Goal: Information Seeking & Learning: Learn about a topic

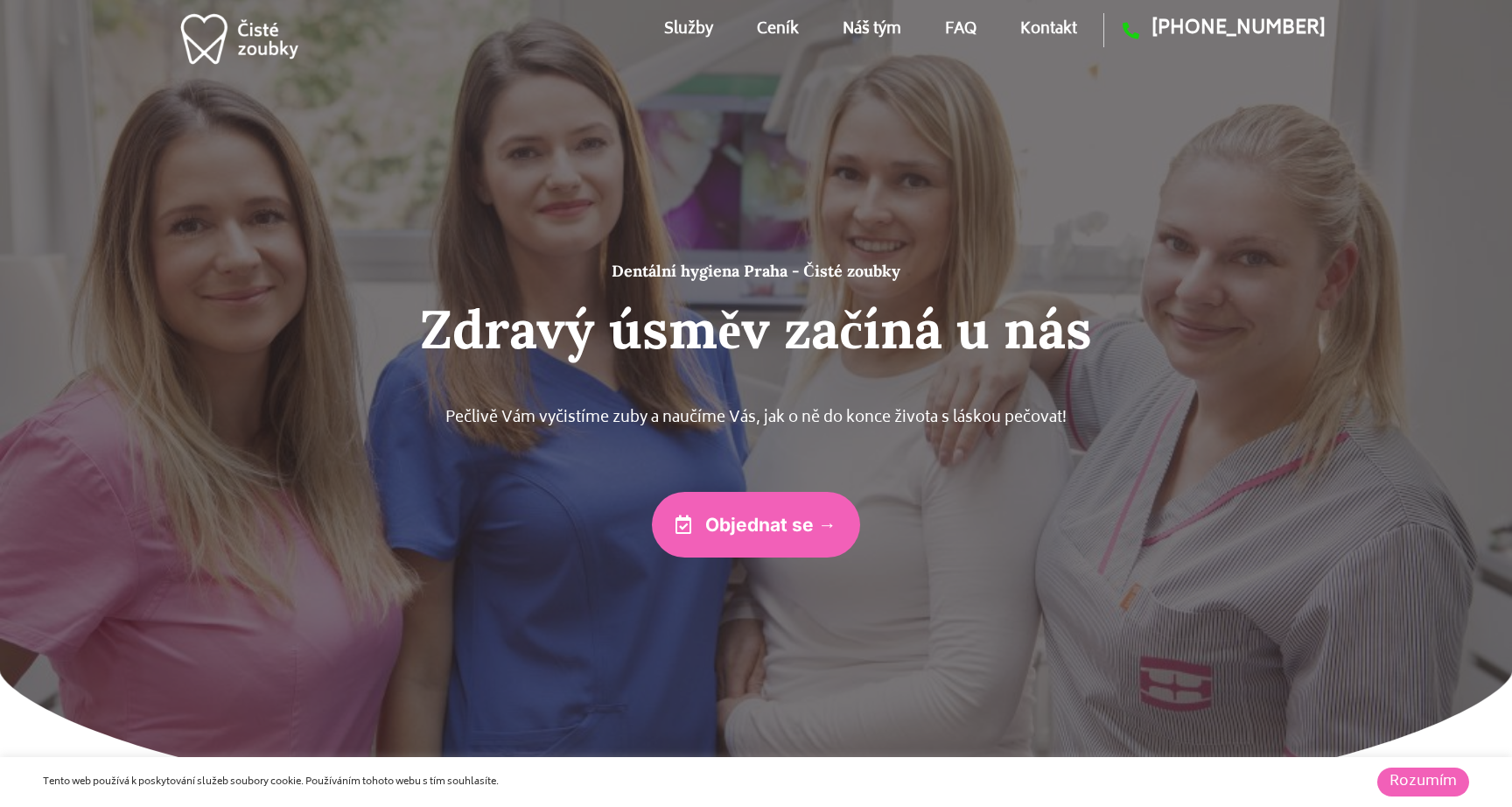
click at [778, 28] on link "Ceník" at bounding box center [778, 30] width 42 height 79
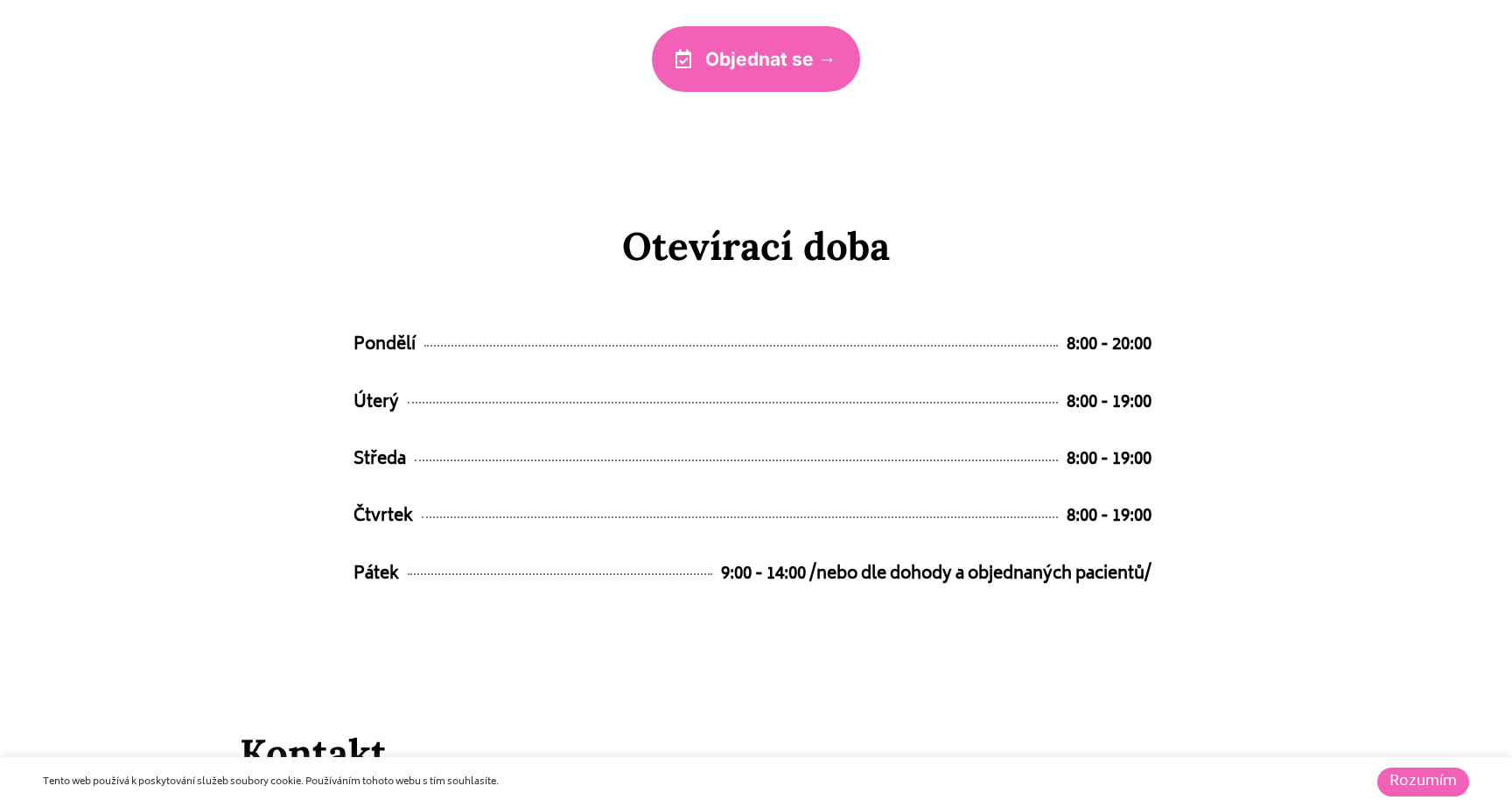
scroll to position [8757, 0]
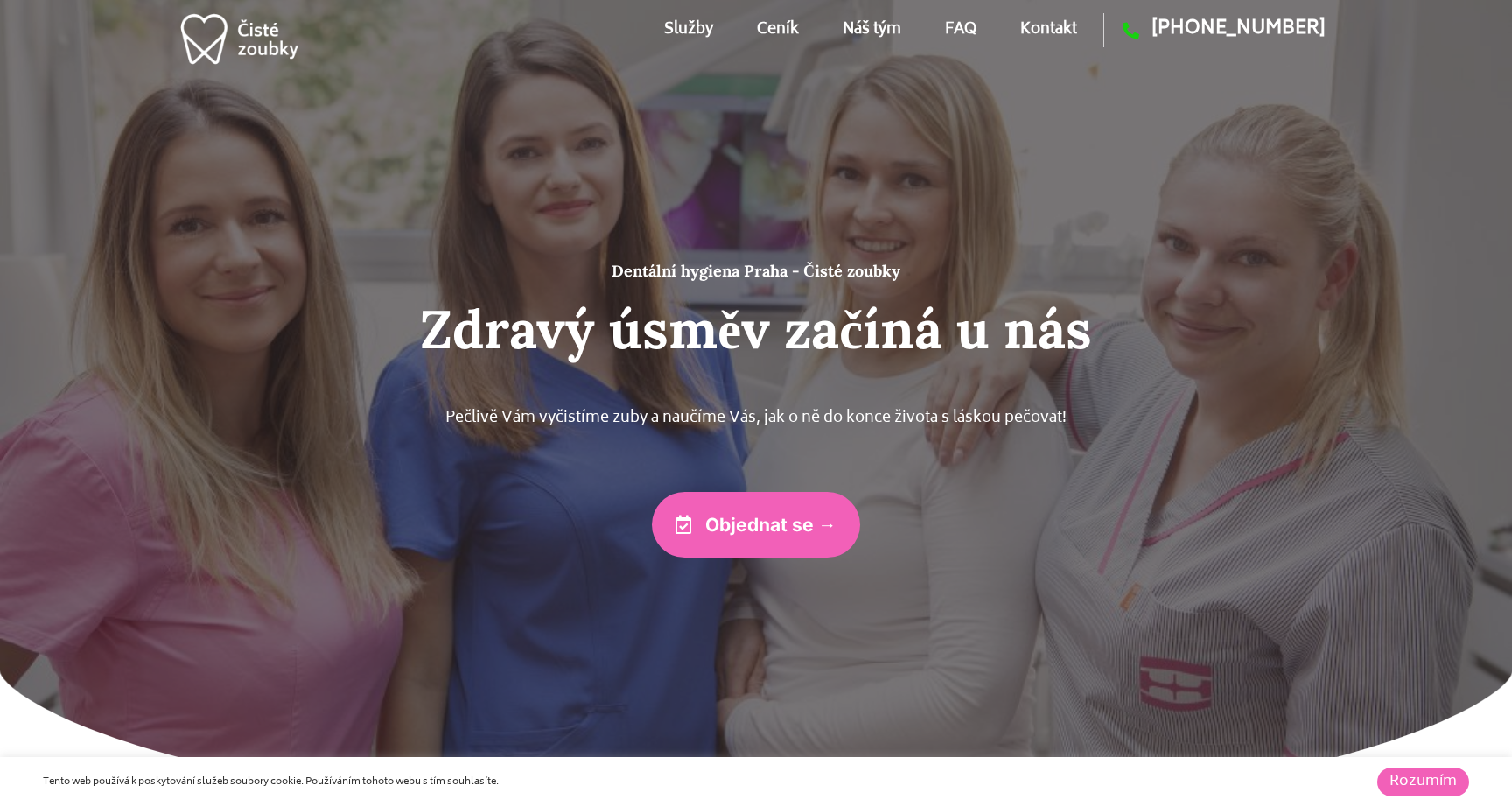
click at [775, 27] on link "Ceník" at bounding box center [778, 30] width 42 height 79
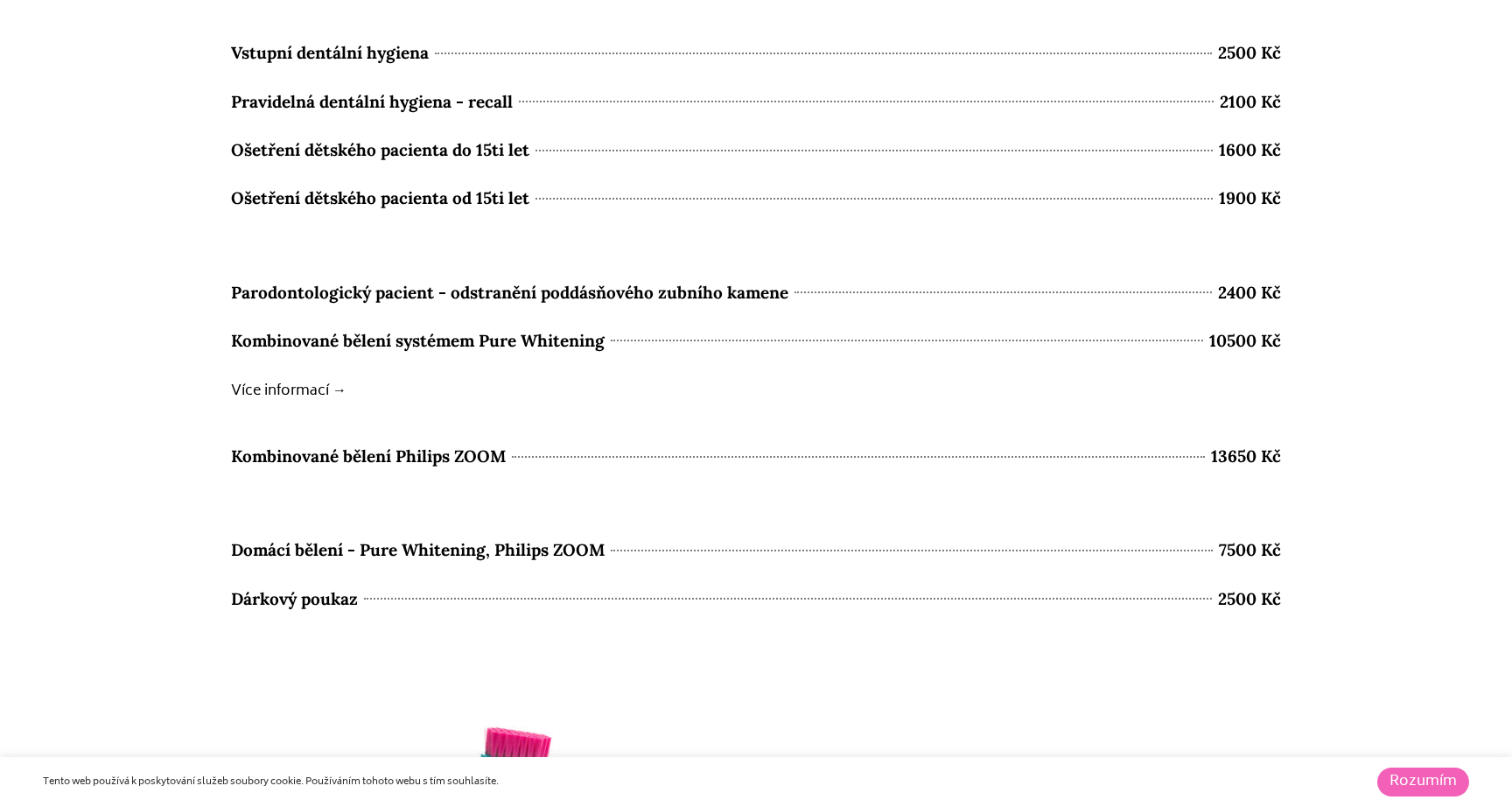
scroll to position [7698, 0]
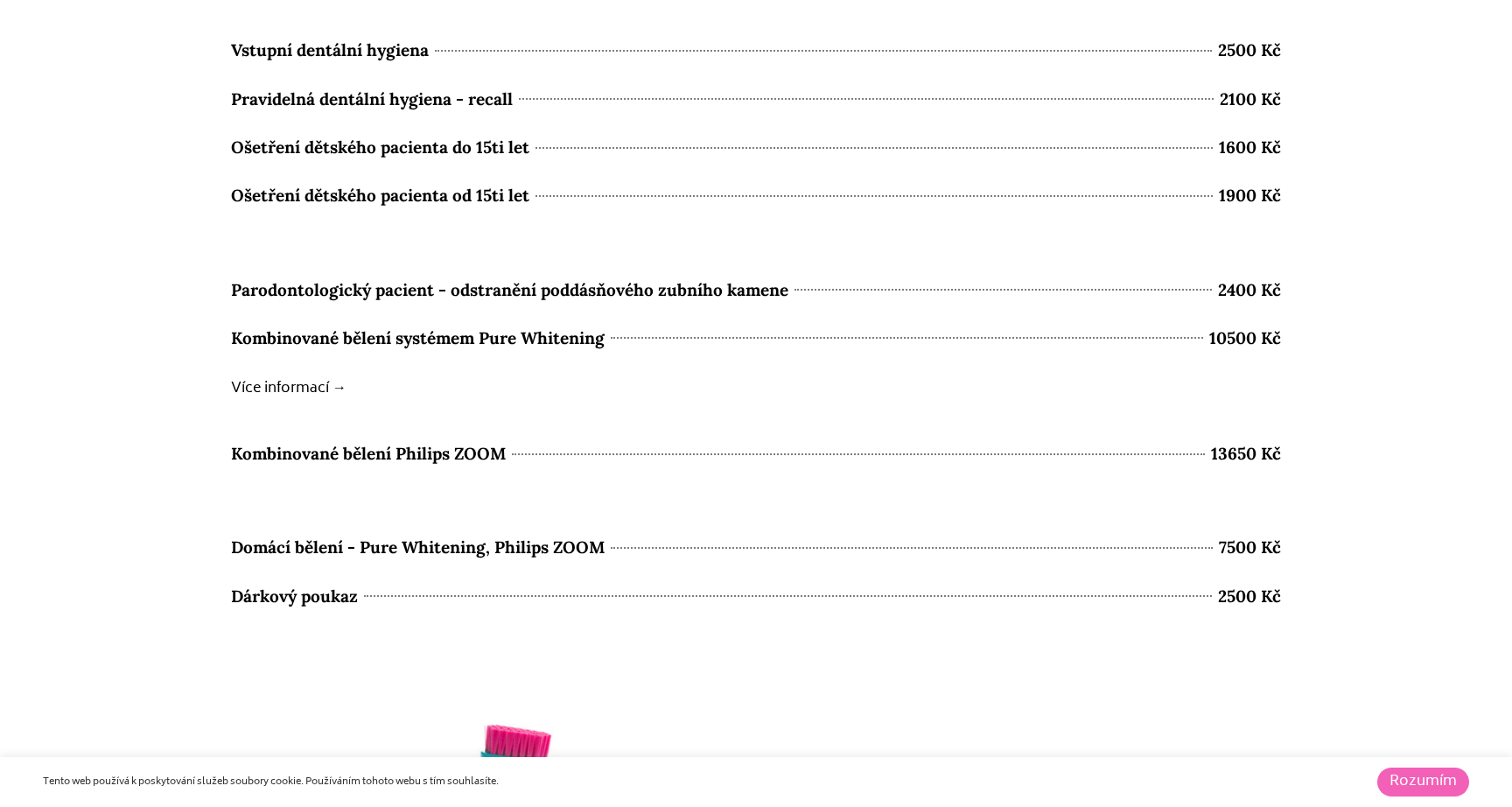
click at [505, 552] on span "Domácí bělení - Pure Whitening, Philips ZOOM" at bounding box center [418, 546] width 374 height 31
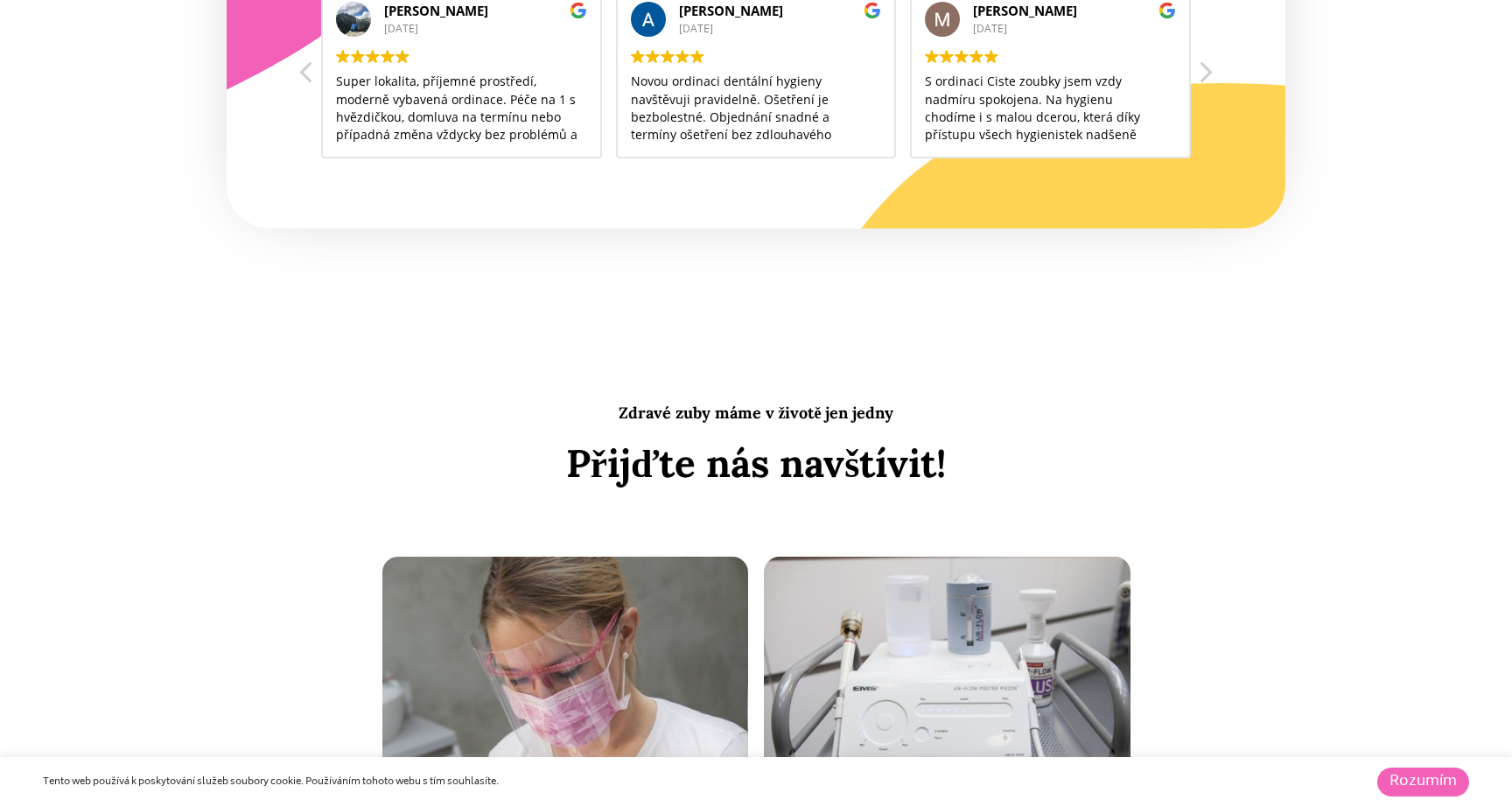
scroll to position [5660, 0]
